Goal: Task Accomplishment & Management: Manage account settings

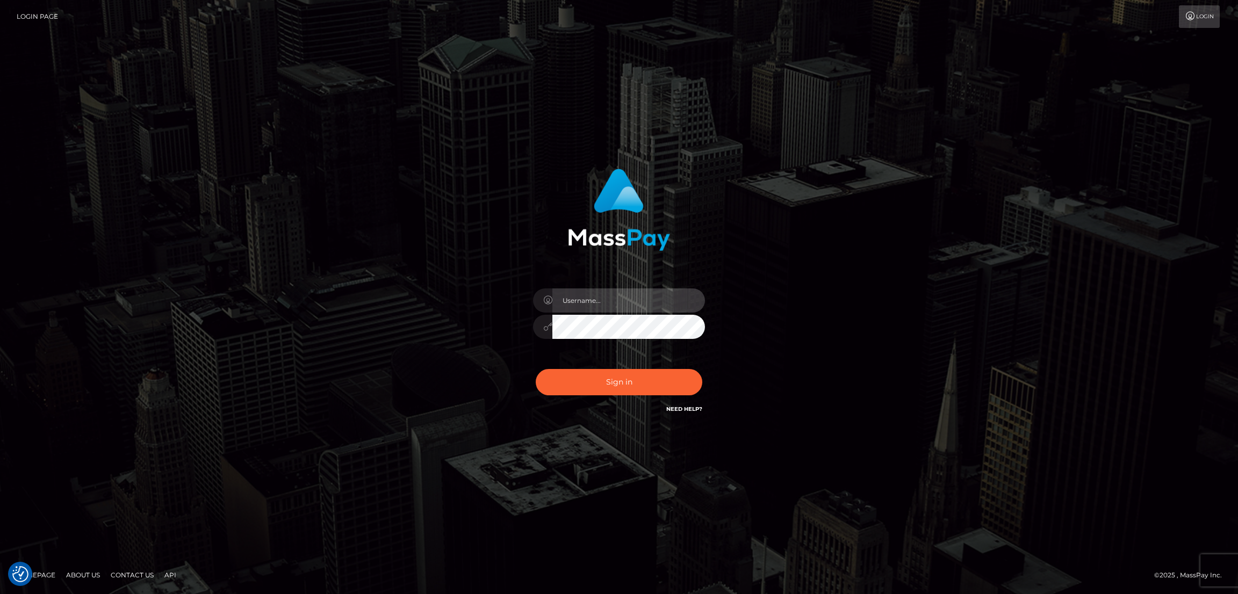
type input "[DOMAIN_NAME]"
click at [605, 382] on button "Sign in" at bounding box center [619, 382] width 167 height 26
